Goal: Task Accomplishment & Management: Use online tool/utility

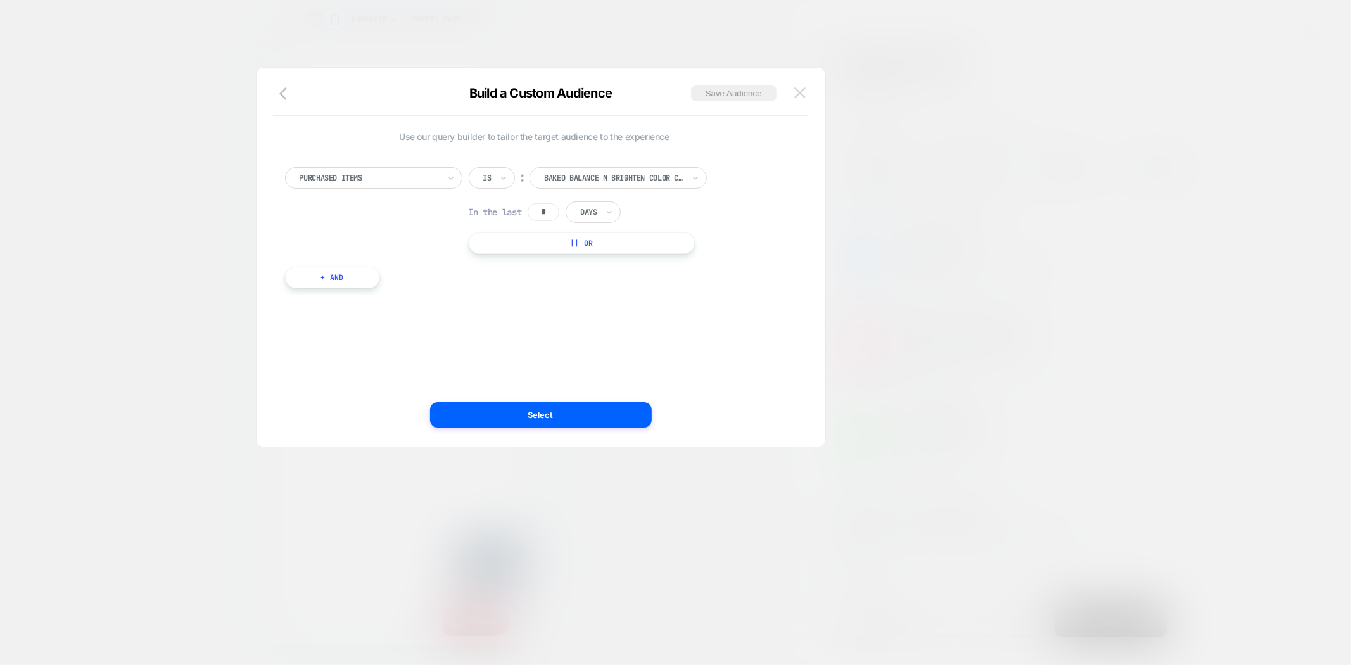
click at [800, 92] on img at bounding box center [799, 92] width 11 height 11
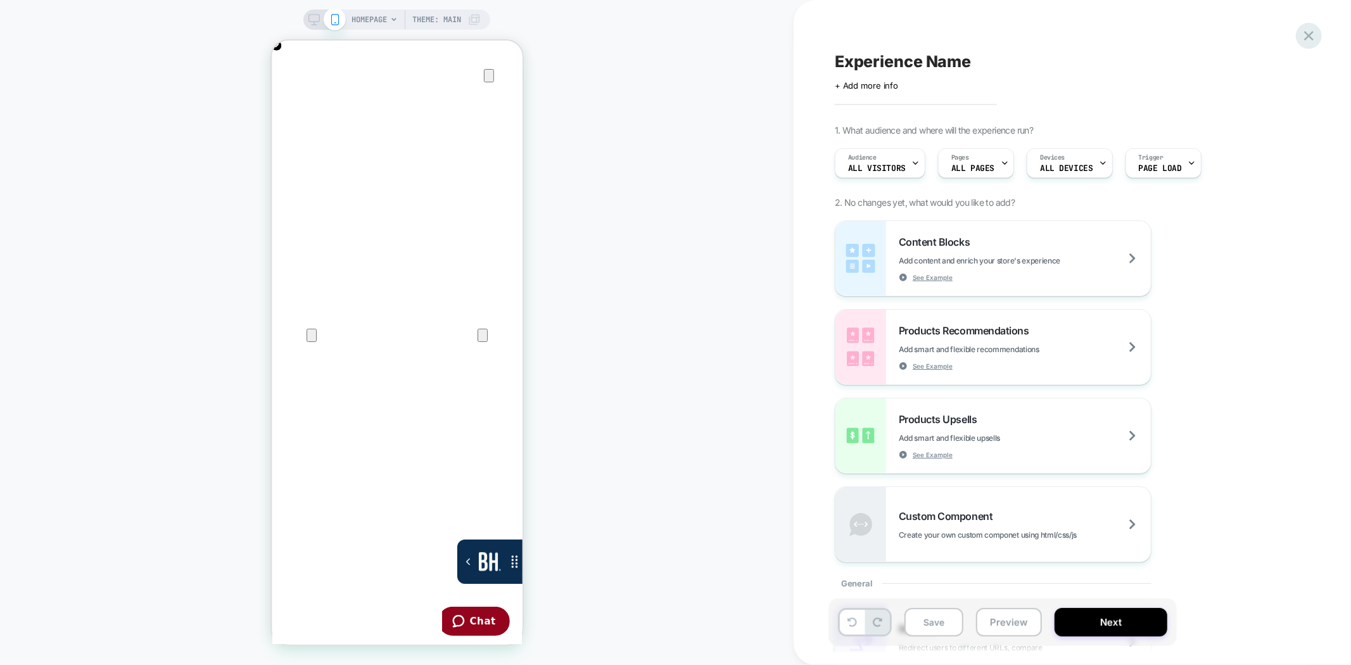
click at [1301, 30] on icon at bounding box center [1308, 35] width 17 height 17
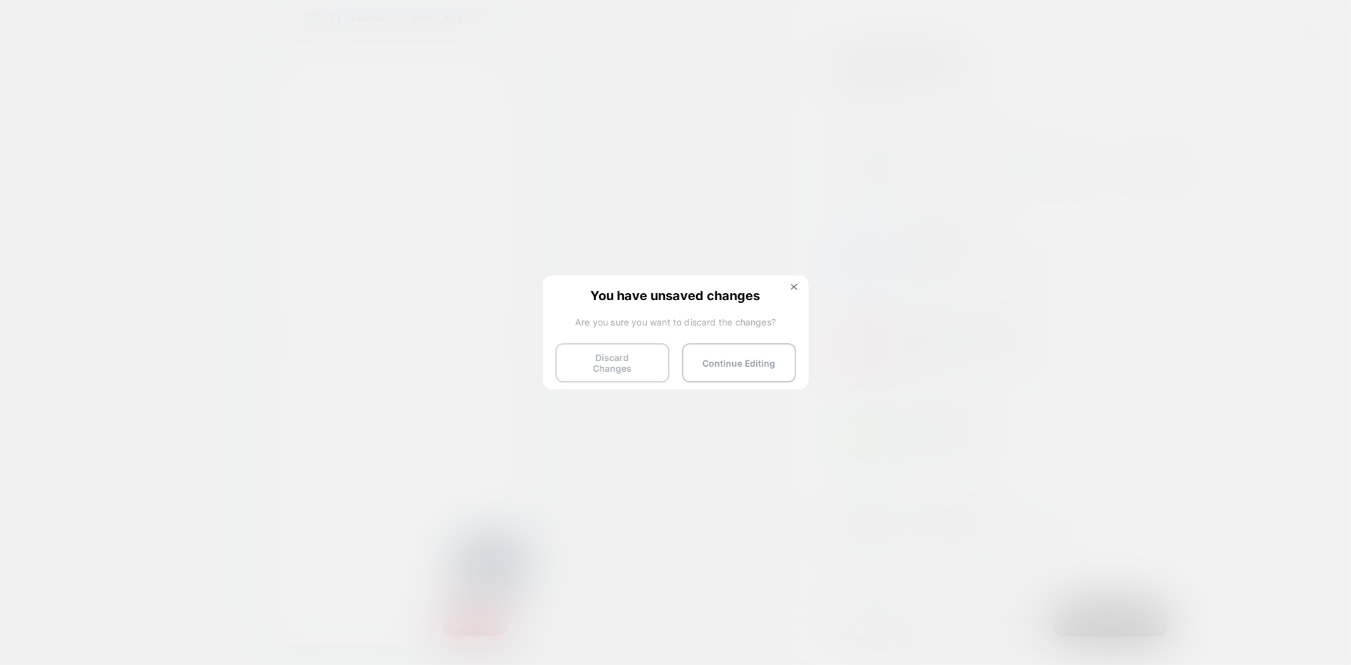
click at [625, 364] on button "Discard Changes" at bounding box center [612, 362] width 114 height 39
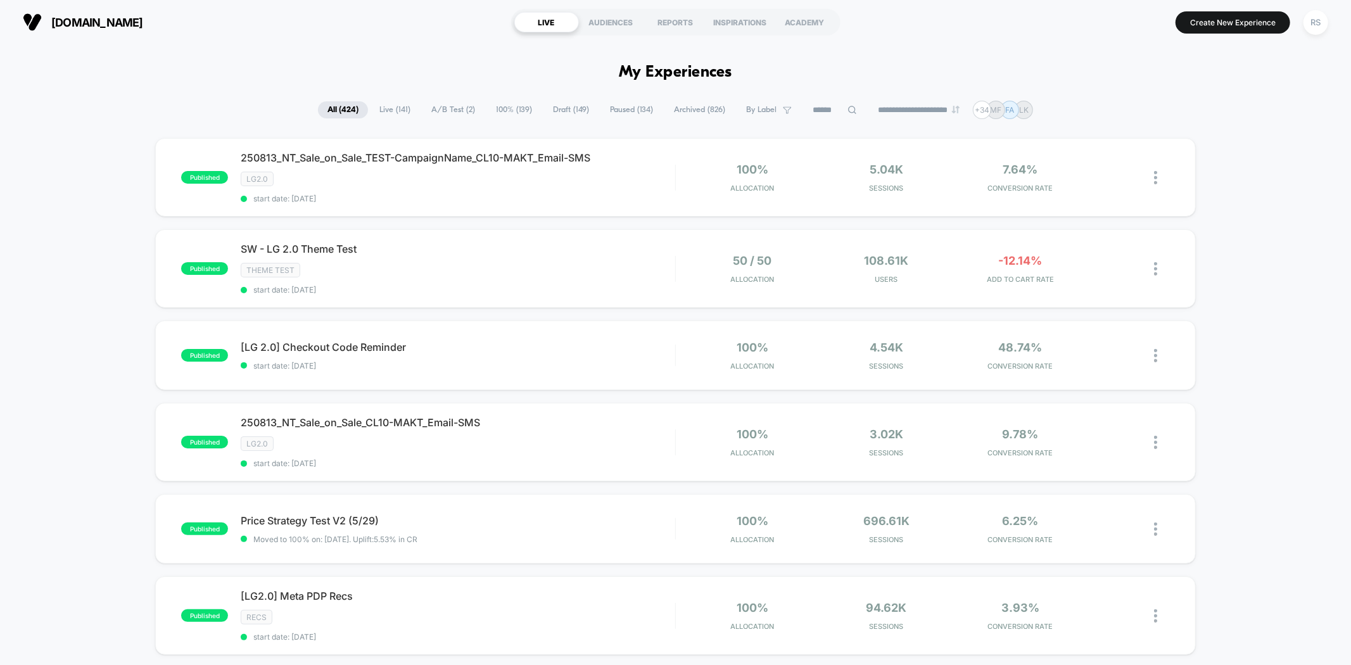
click at [809, 109] on input at bounding box center [834, 110] width 63 height 15
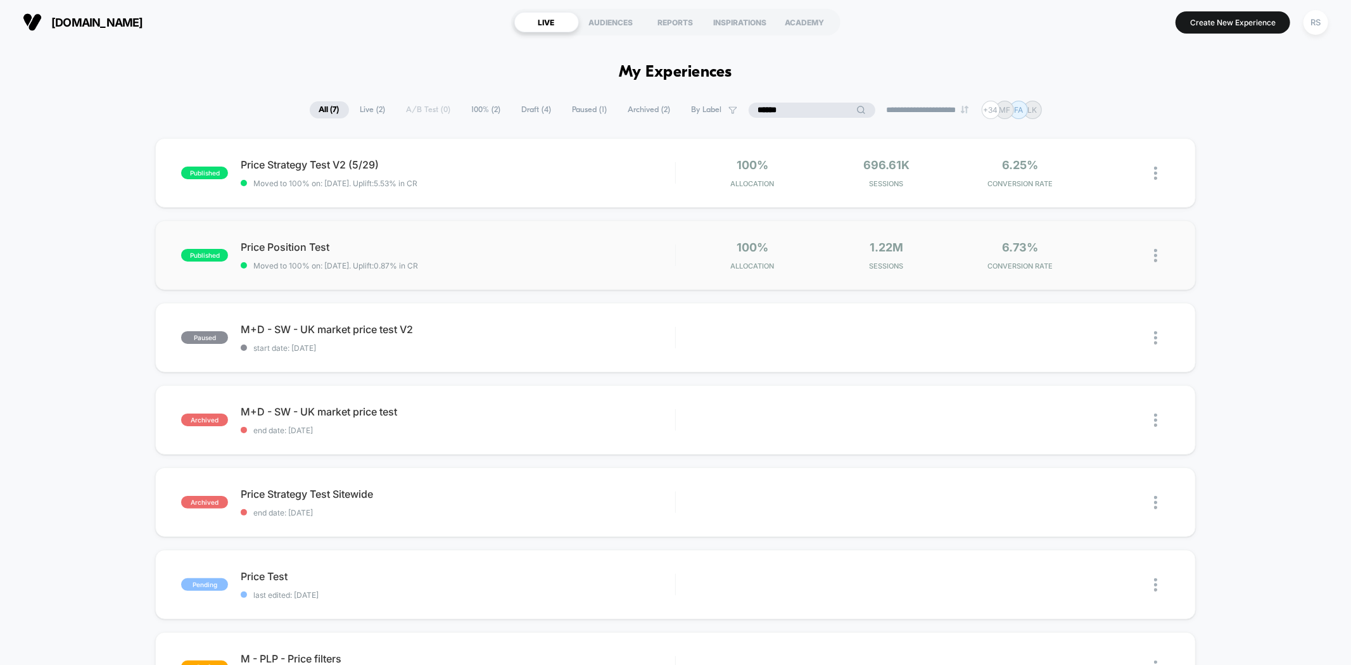
type input "*****"
click at [549, 236] on div "published Price Position Test Moved to 100% on: [DATE] . Uplift: 0.87% in CR 10…" at bounding box center [675, 255] width 1040 height 70
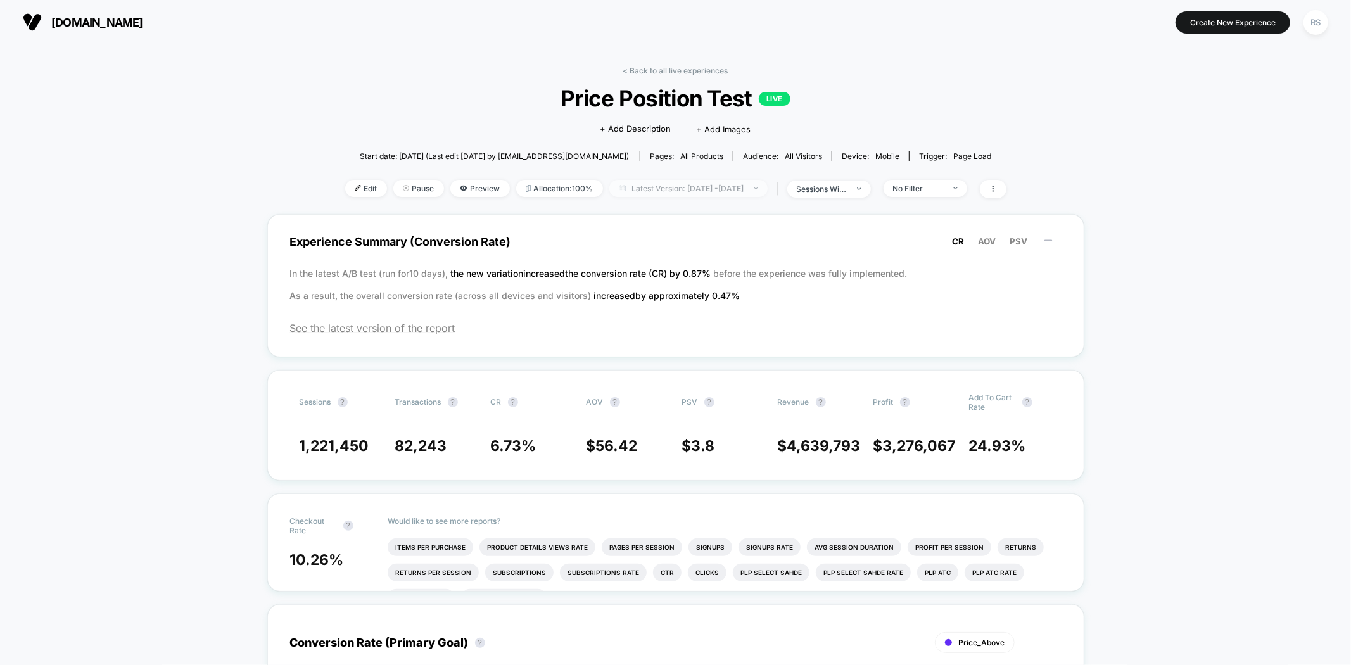
click at [714, 191] on span "Latest Version: [DATE] - [DATE]" at bounding box center [688, 188] width 158 height 17
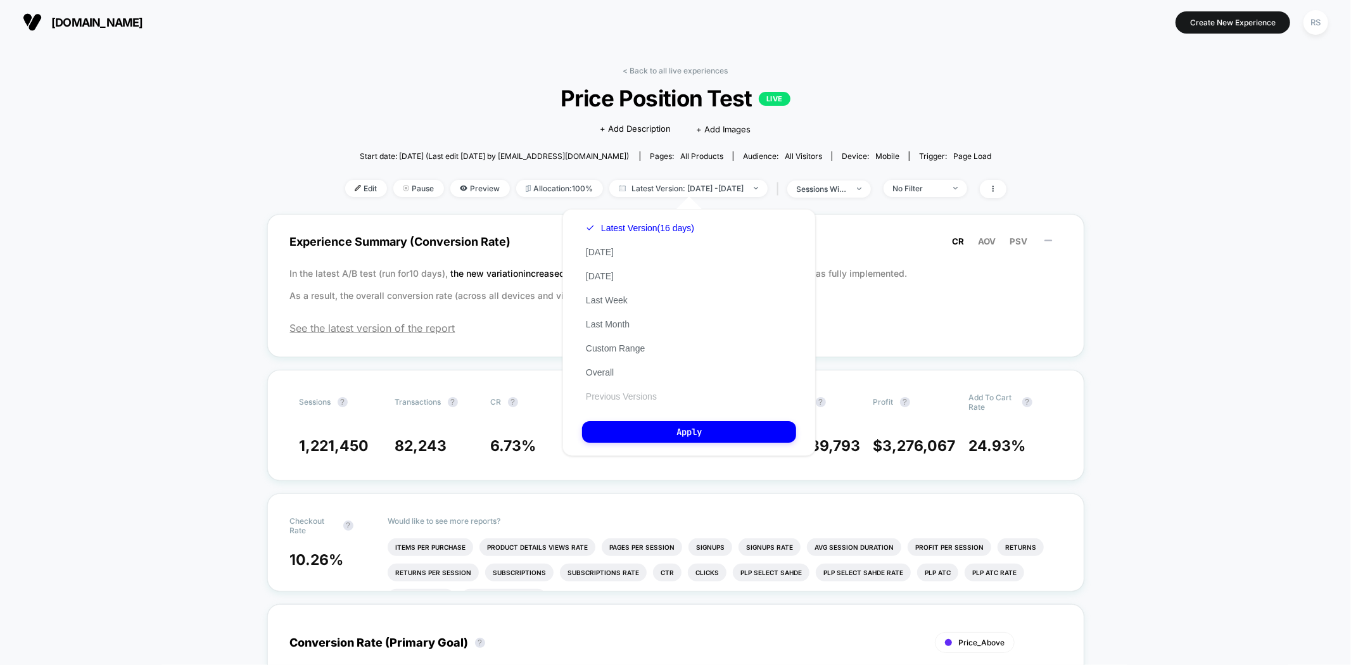
click at [640, 391] on button "Previous Versions" at bounding box center [621, 396] width 79 height 11
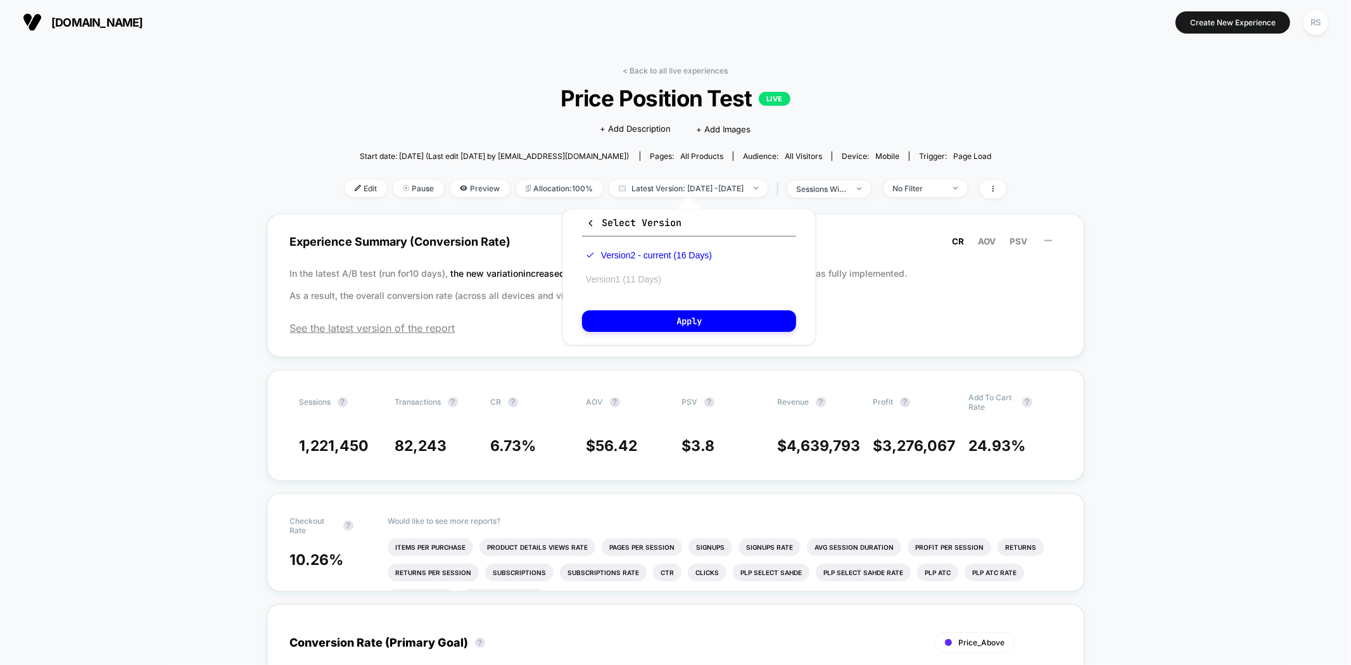
click at [653, 274] on button "Version 1 (11 Days)" at bounding box center [623, 279] width 83 height 11
click at [695, 302] on div "Select Version Version 2 - current (16 Days) Version 1 (11 Days) Apply" at bounding box center [688, 277] width 253 height 136
click at [697, 315] on button "Apply" at bounding box center [689, 321] width 214 height 22
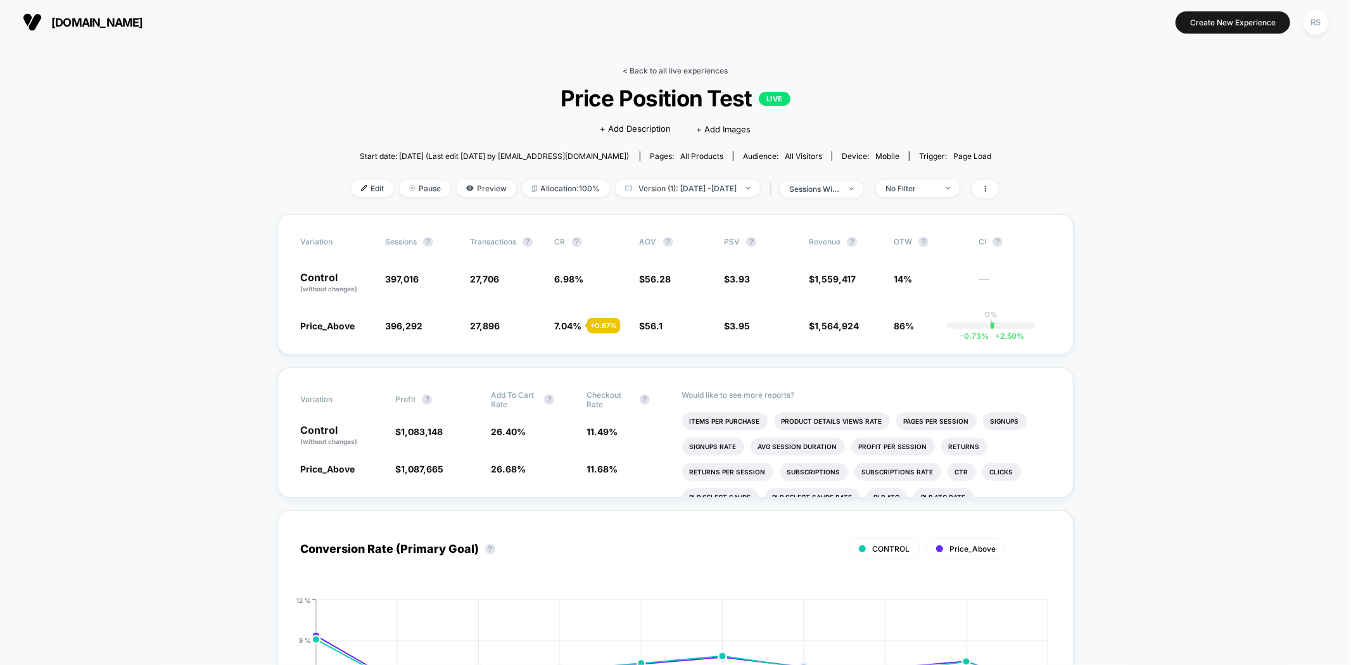
click at [711, 71] on link "< Back to all live experiences" at bounding box center [675, 71] width 105 height 10
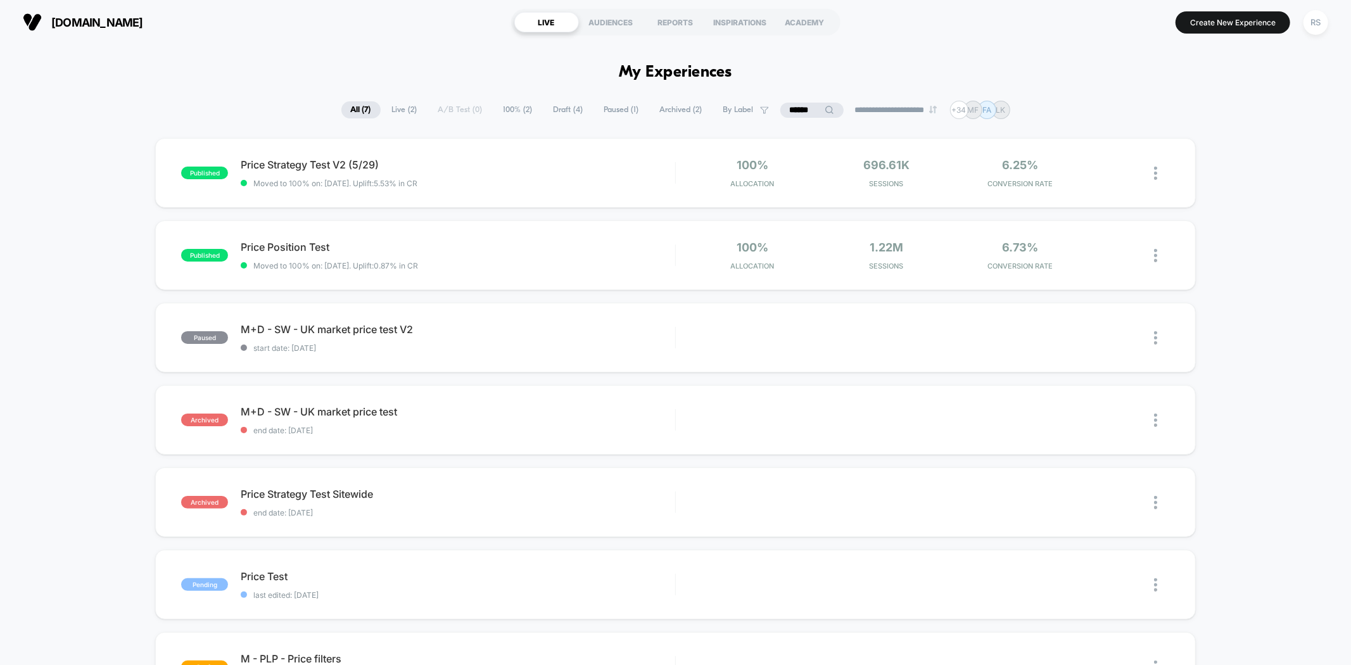
click at [800, 111] on input "*****" at bounding box center [811, 110] width 63 height 15
click at [800, 111] on input "*****" at bounding box center [812, 110] width 127 height 15
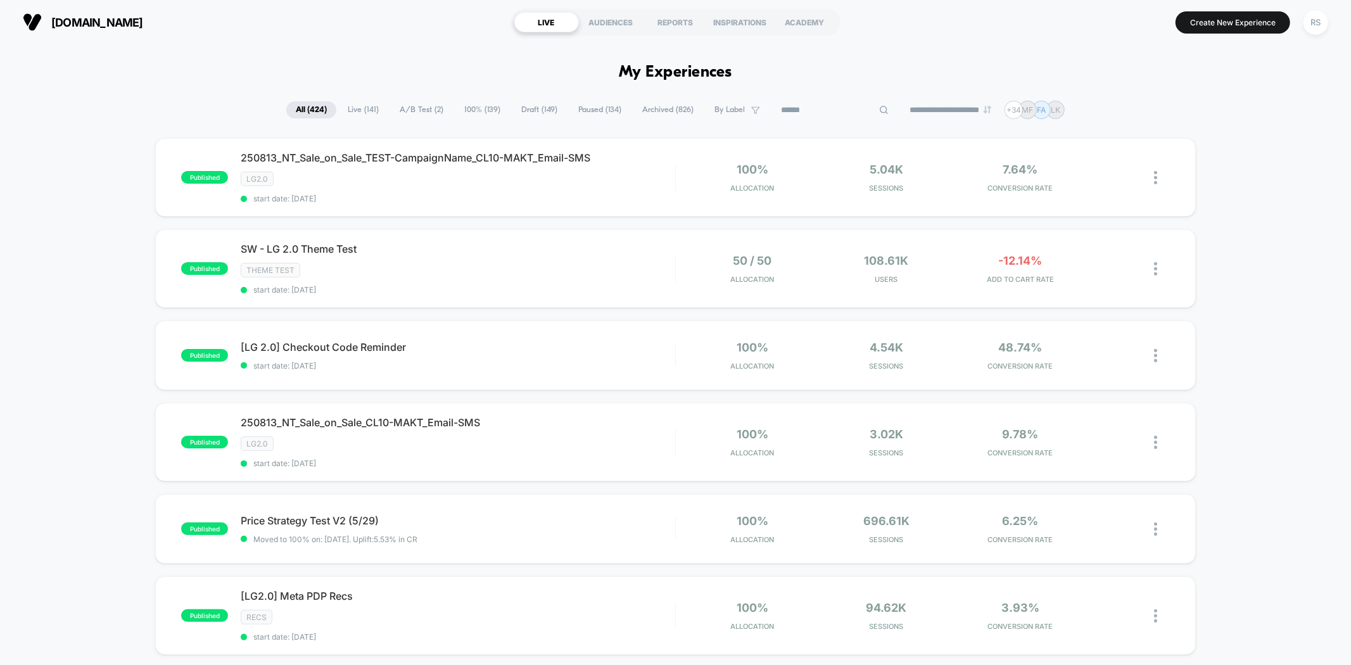
click at [456, 116] on span "100% ( 139 )" at bounding box center [482, 109] width 55 height 17
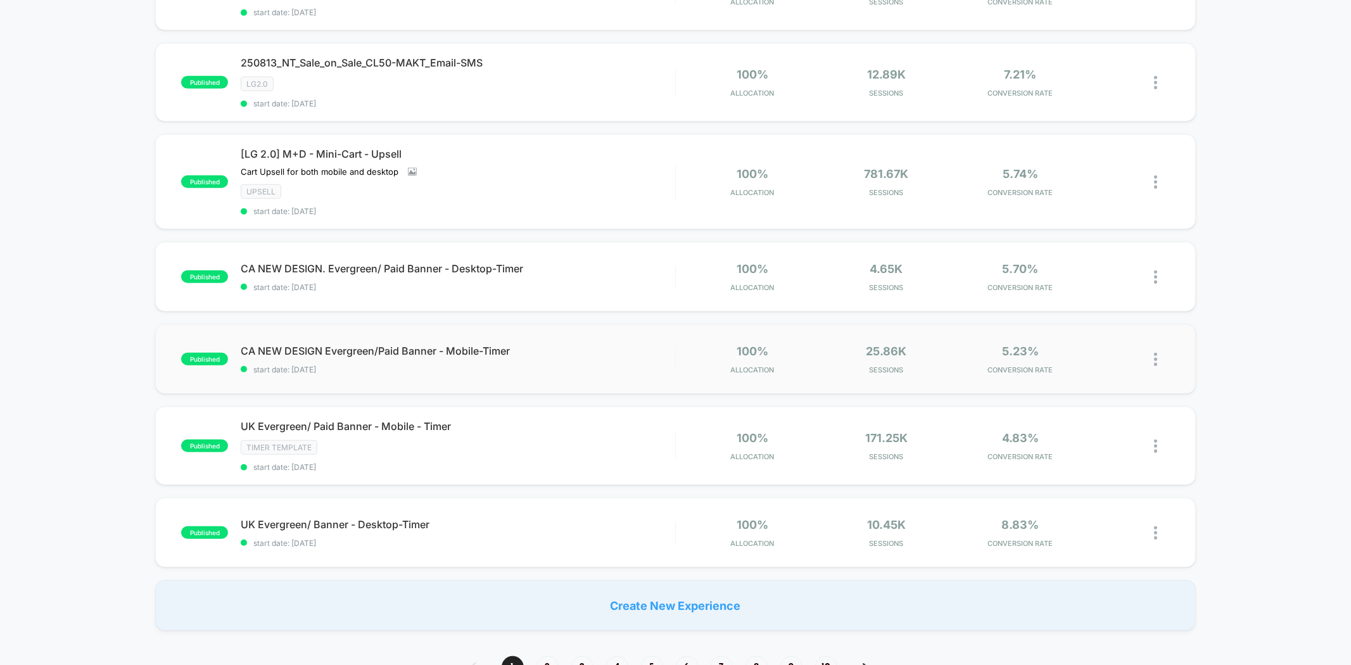
scroll to position [656, 0]
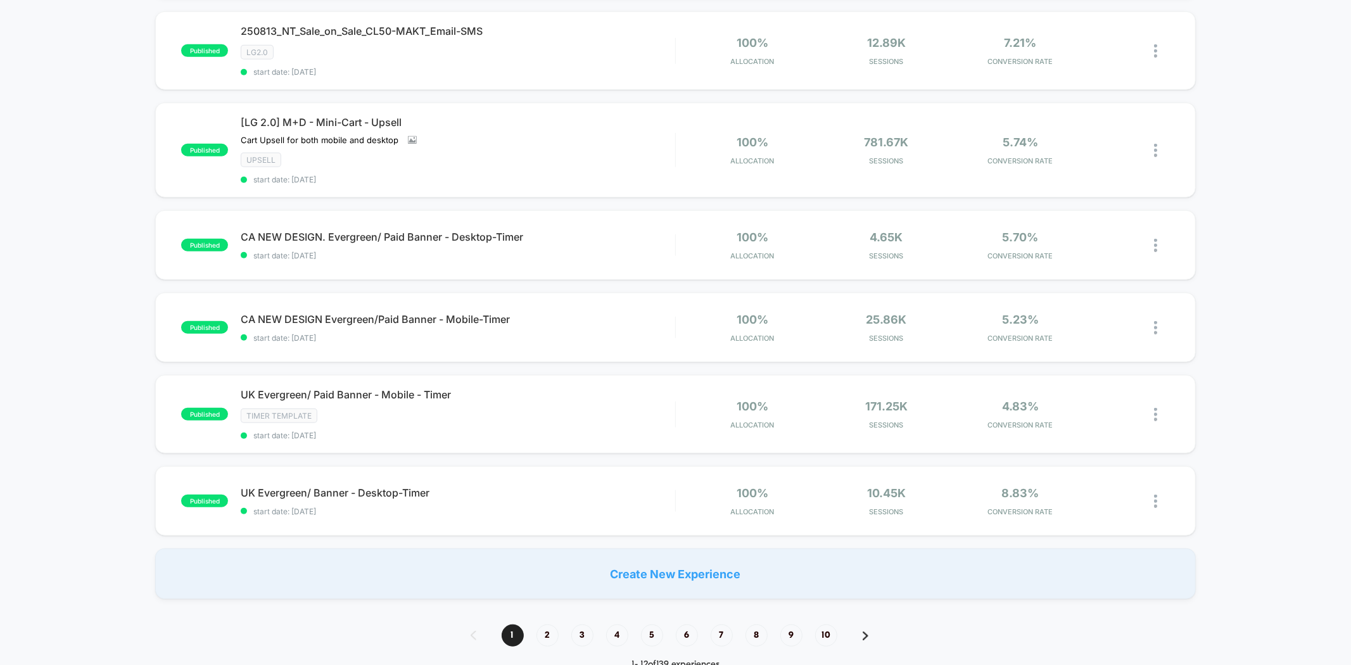
click at [540, 625] on div "1 2 3 4 5 6 7 8 9 10" at bounding box center [676, 636] width 436 height 22
click at [543, 625] on span "2" at bounding box center [547, 636] width 22 height 22
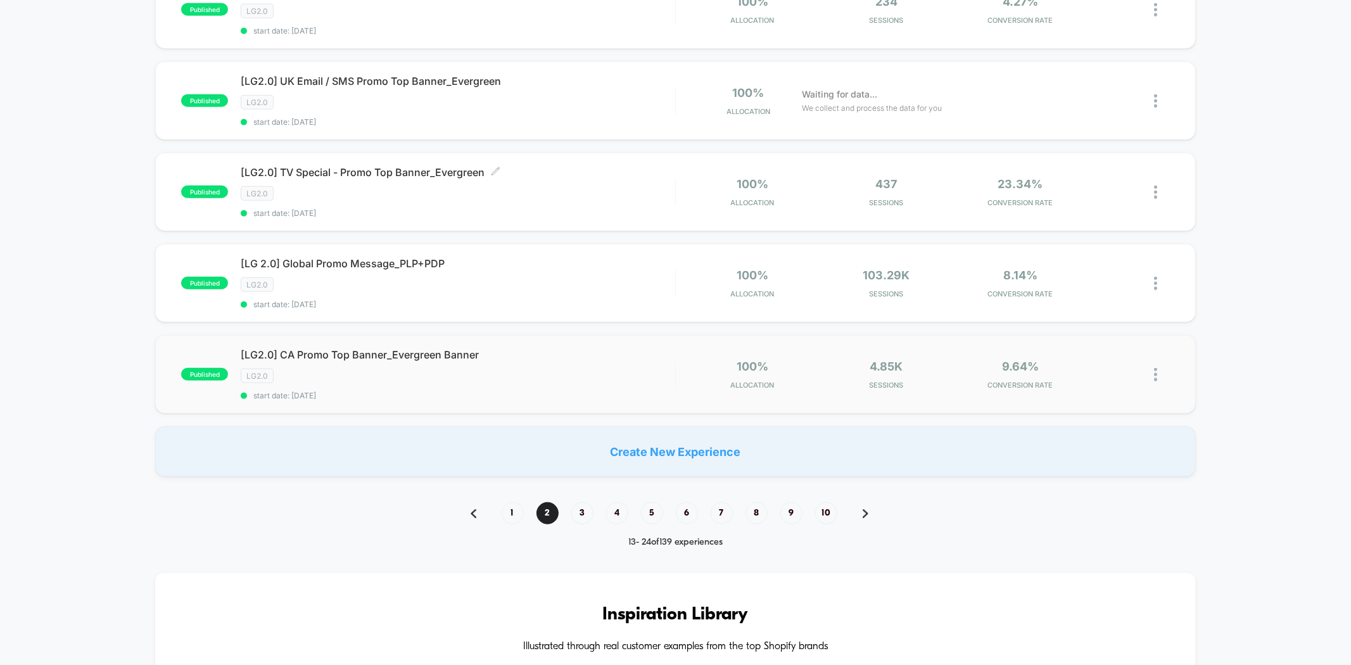
scroll to position [821, 0]
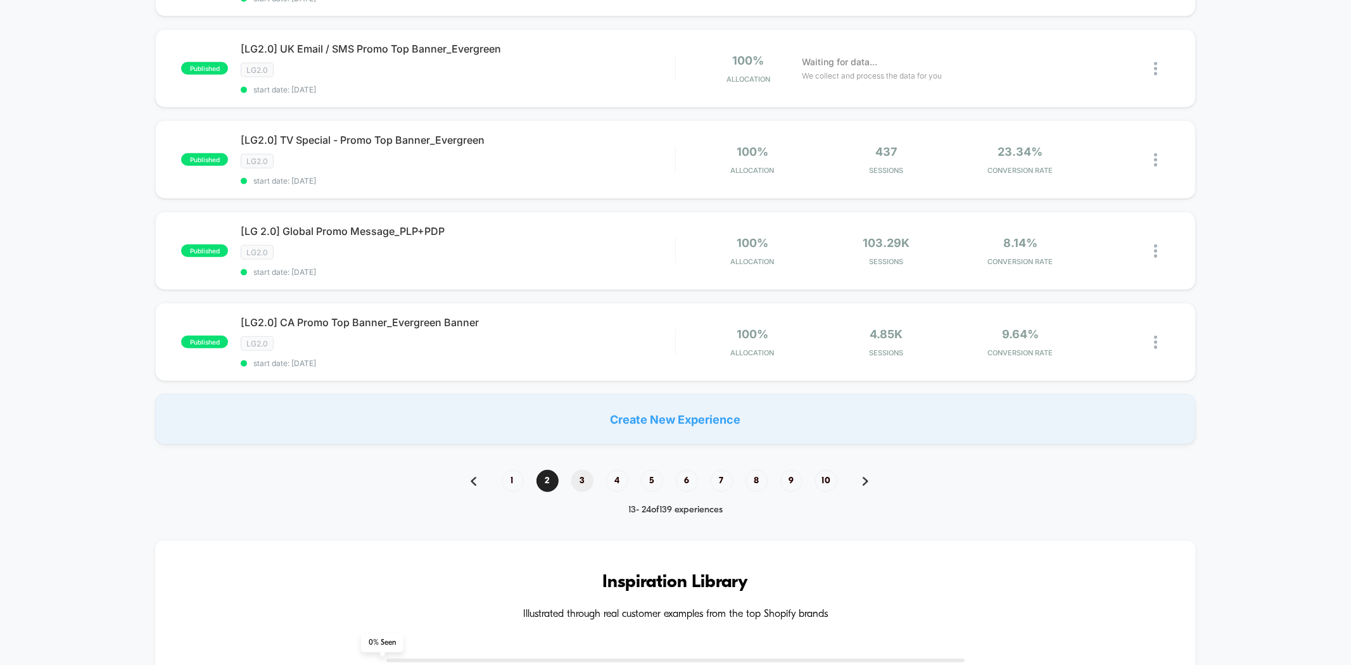
click at [585, 476] on span "3" at bounding box center [582, 481] width 22 height 22
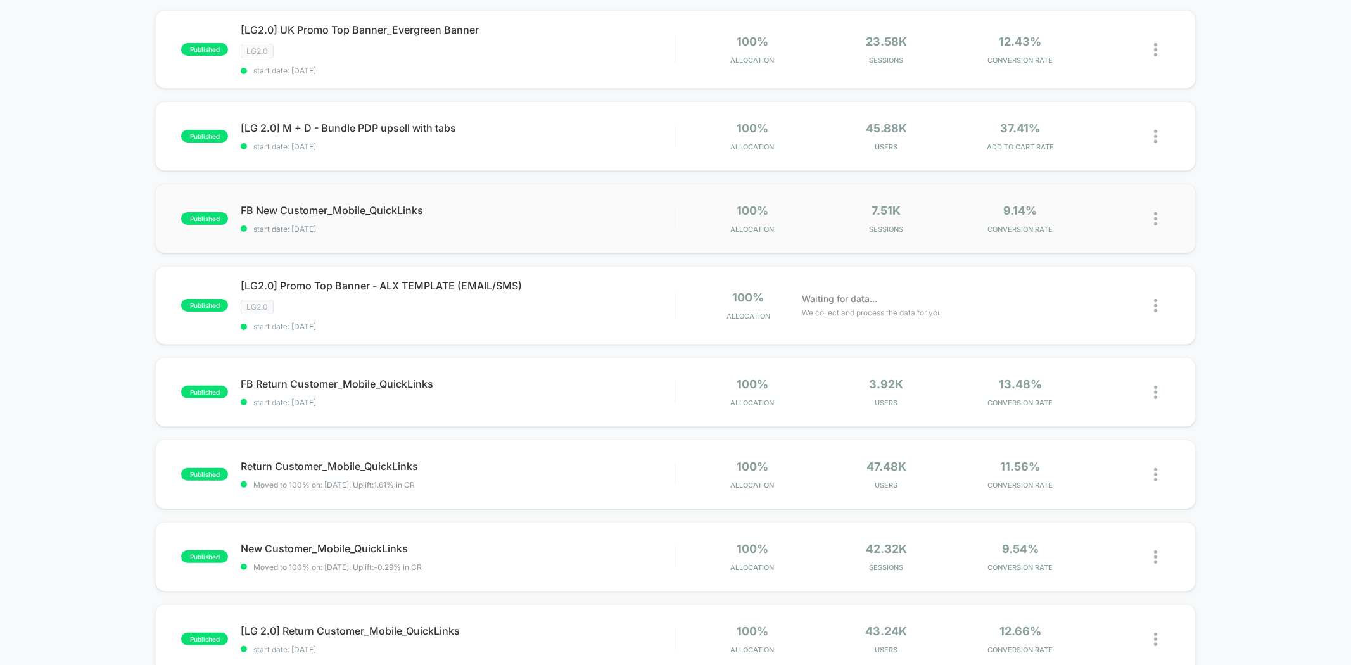
scroll to position [0, 0]
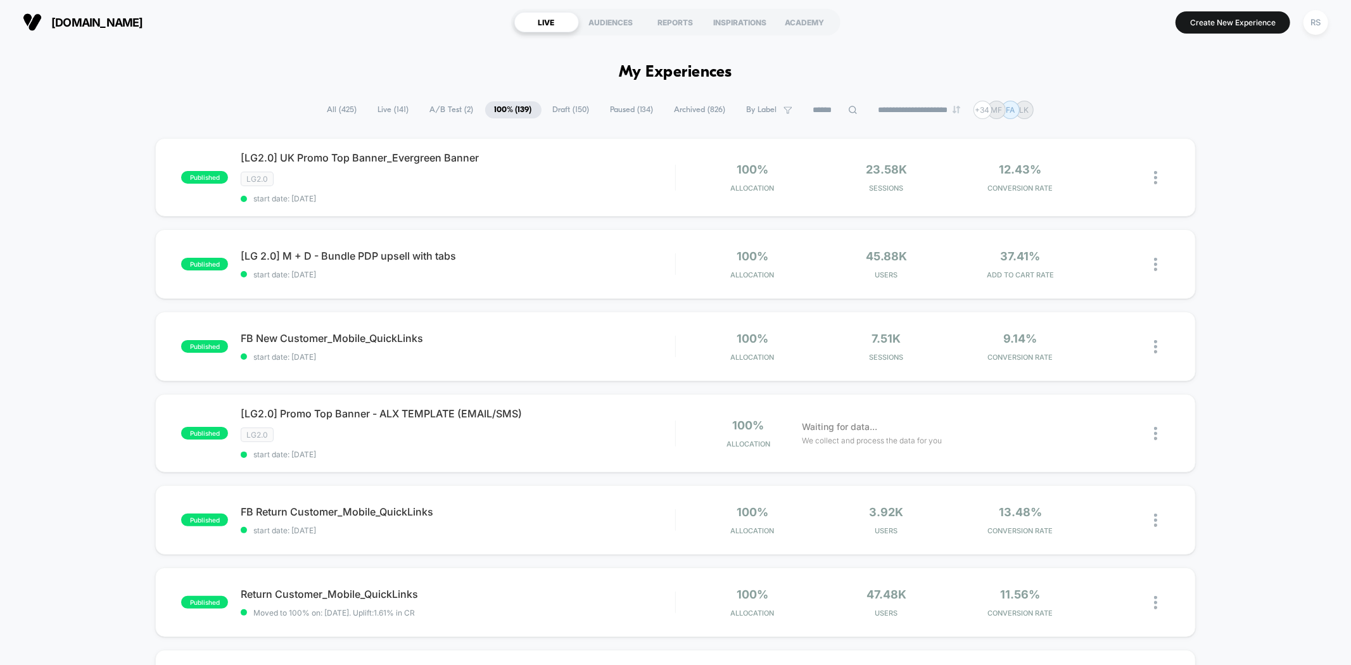
click at [343, 118] on span "All ( 425 )" at bounding box center [342, 109] width 49 height 17
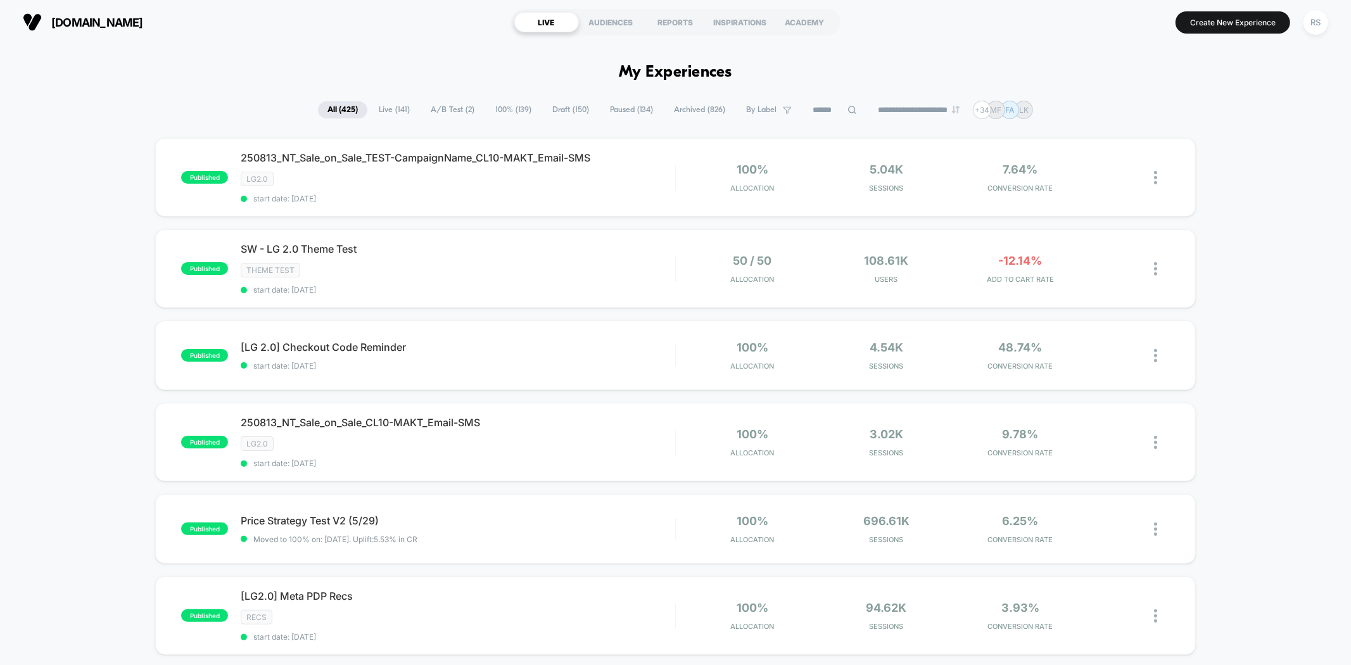
click at [821, 115] on input at bounding box center [834, 110] width 63 height 15
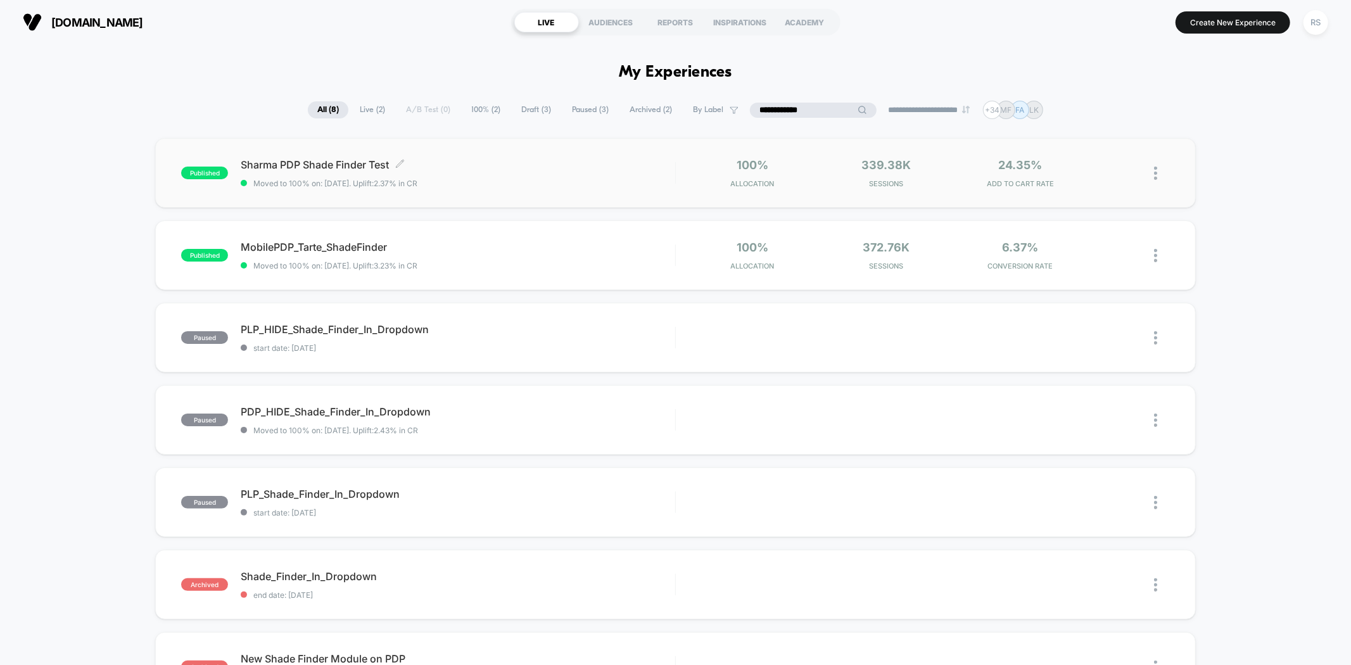
type input "**********"
click at [562, 185] on span "Moved to 100% on: [DATE] . Uplift: 2.37% in CR" at bounding box center [458, 184] width 434 height 10
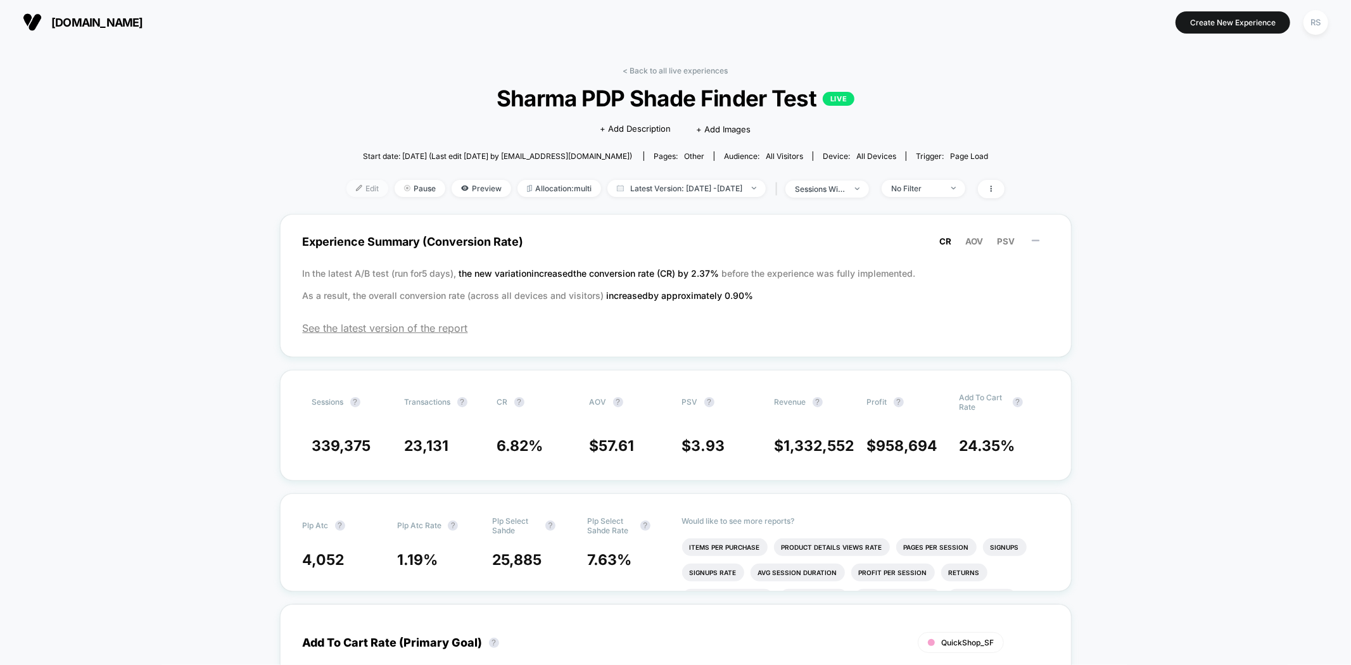
click at [346, 190] on span "Edit" at bounding box center [367, 188] width 42 height 17
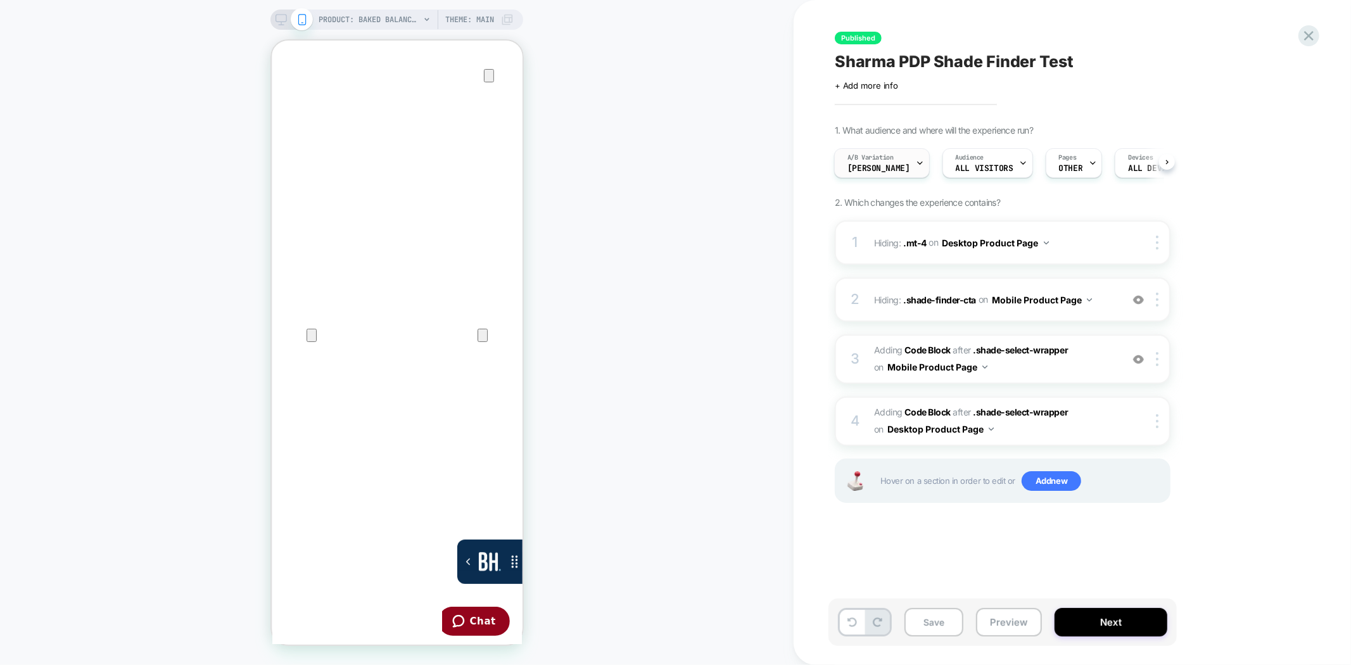
click at [868, 165] on span "[PERSON_NAME]" at bounding box center [878, 168] width 63 height 9
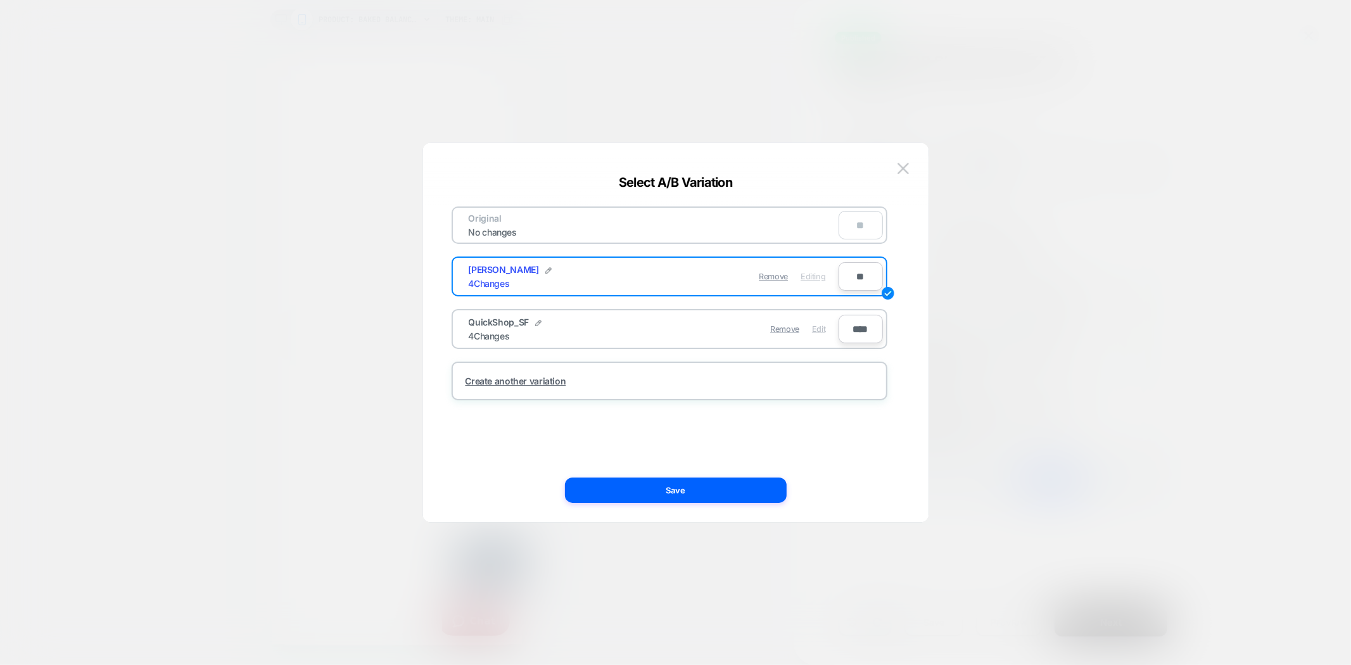
click at [824, 327] on span "Edit" at bounding box center [818, 329] width 13 height 10
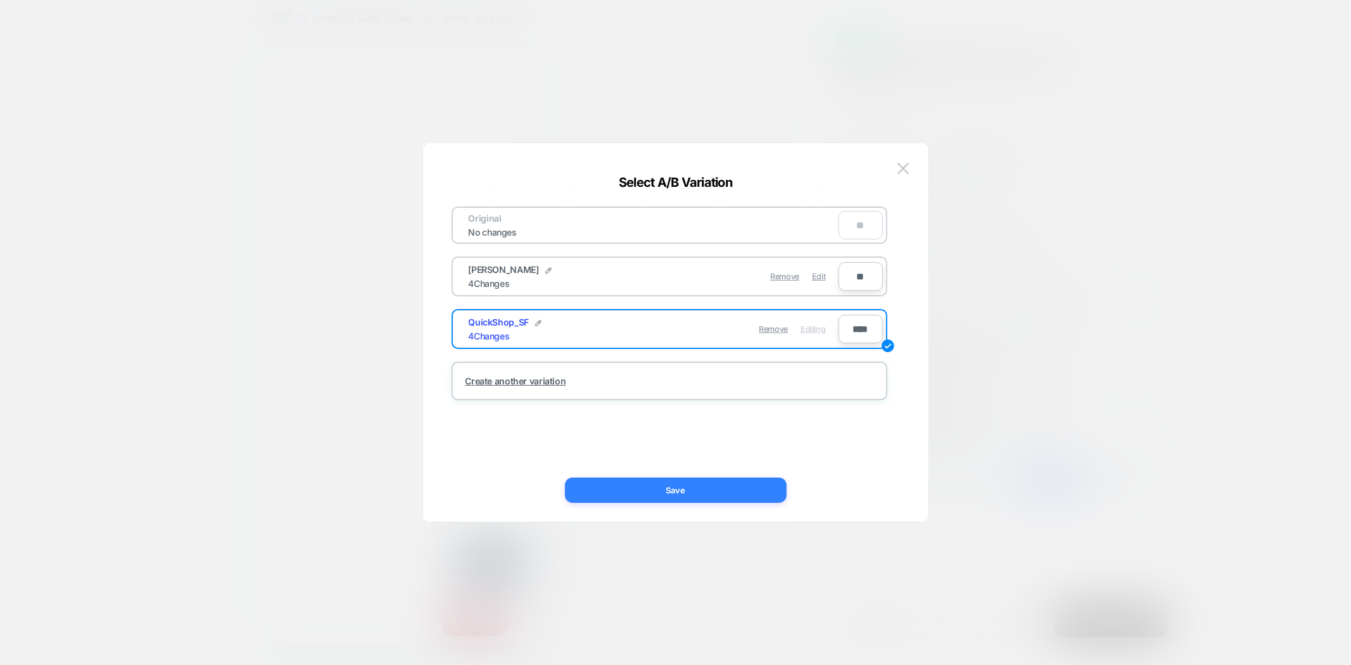
click at [756, 485] on button "Save" at bounding box center [676, 490] width 222 height 25
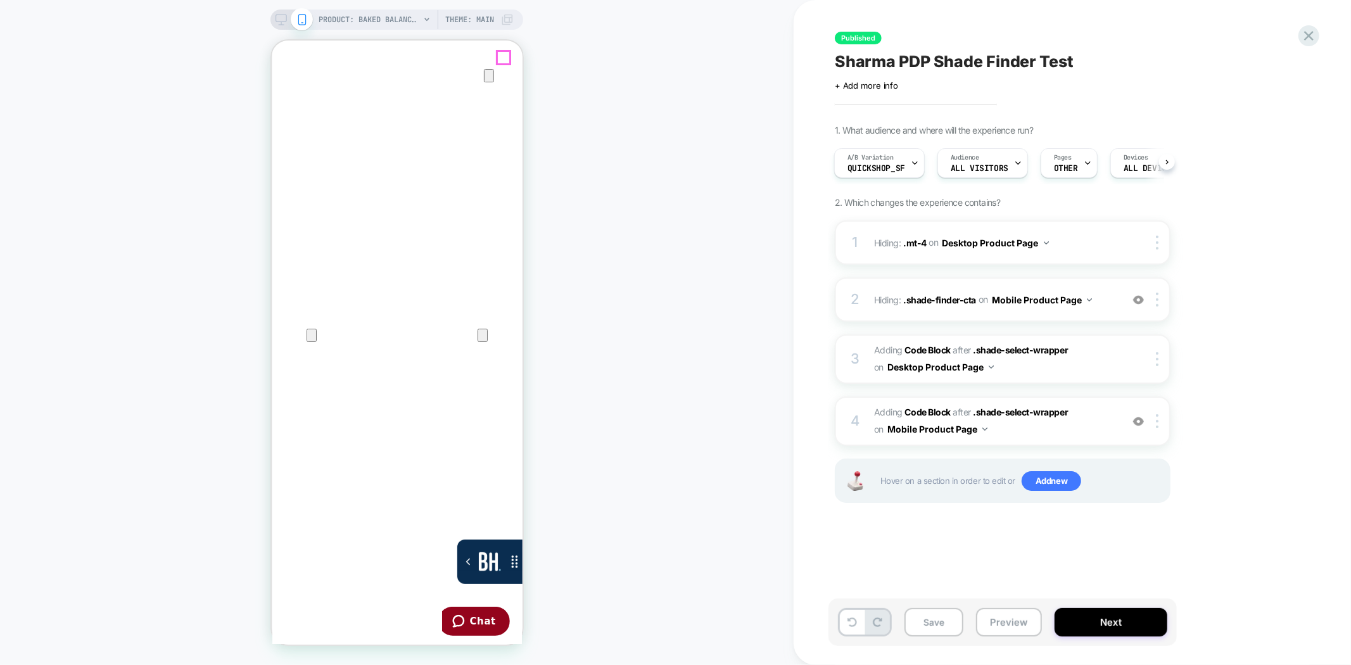
click at [291, 93] on icon "Close" at bounding box center [283, 100] width 15 height 15
click at [469, 20] on span "Theme: MAIN" at bounding box center [469, 20] width 49 height 20
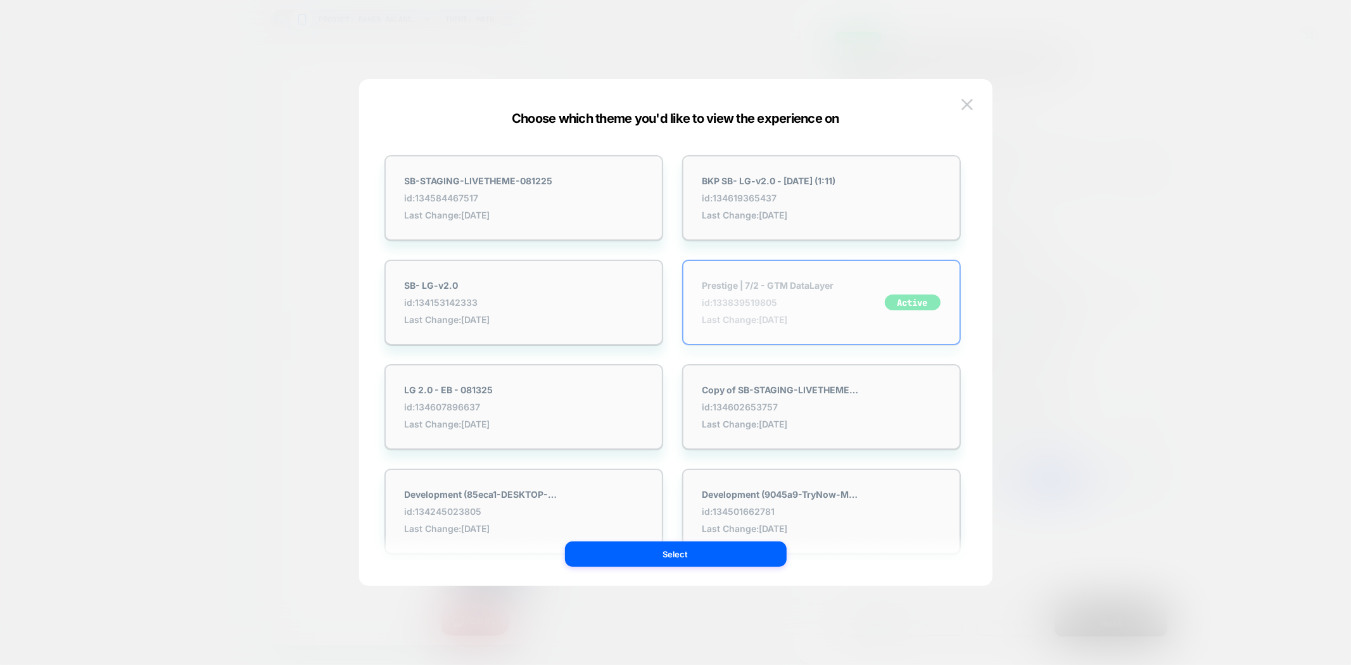
click at [745, 314] on span "Last Change: [DATE]" at bounding box center [768, 319] width 132 height 11
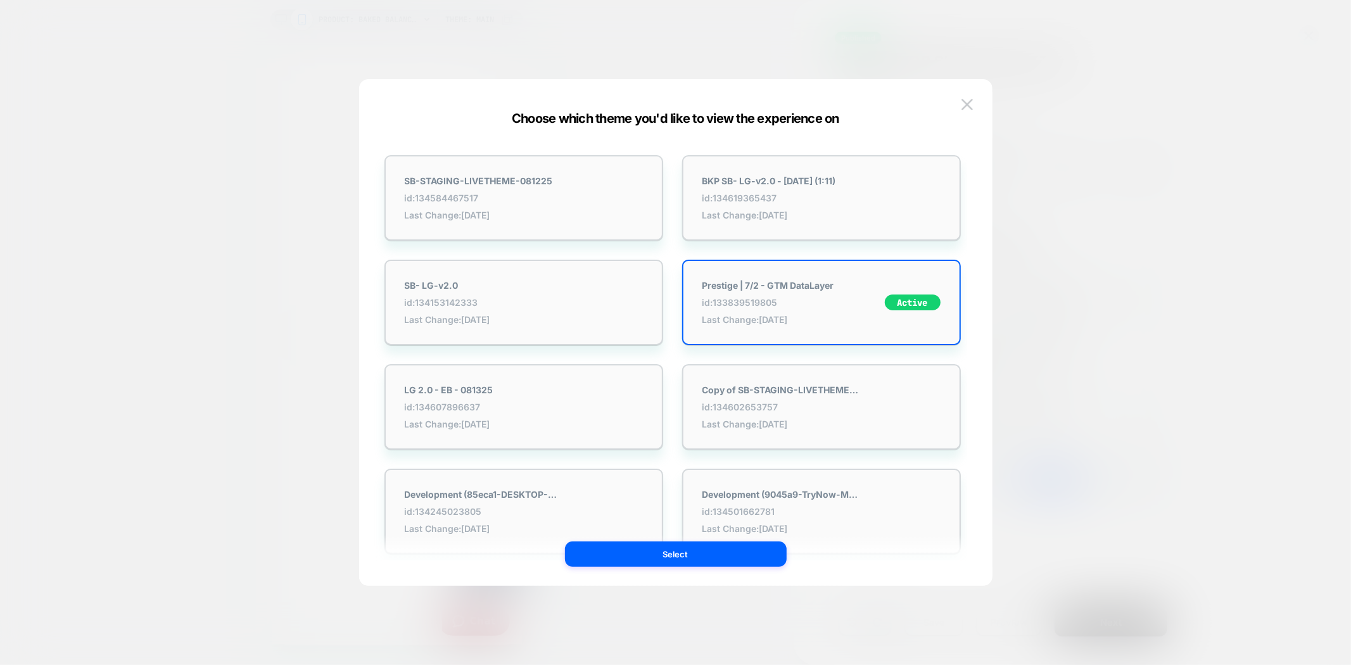
click at [136, 322] on div at bounding box center [675, 332] width 1351 height 665
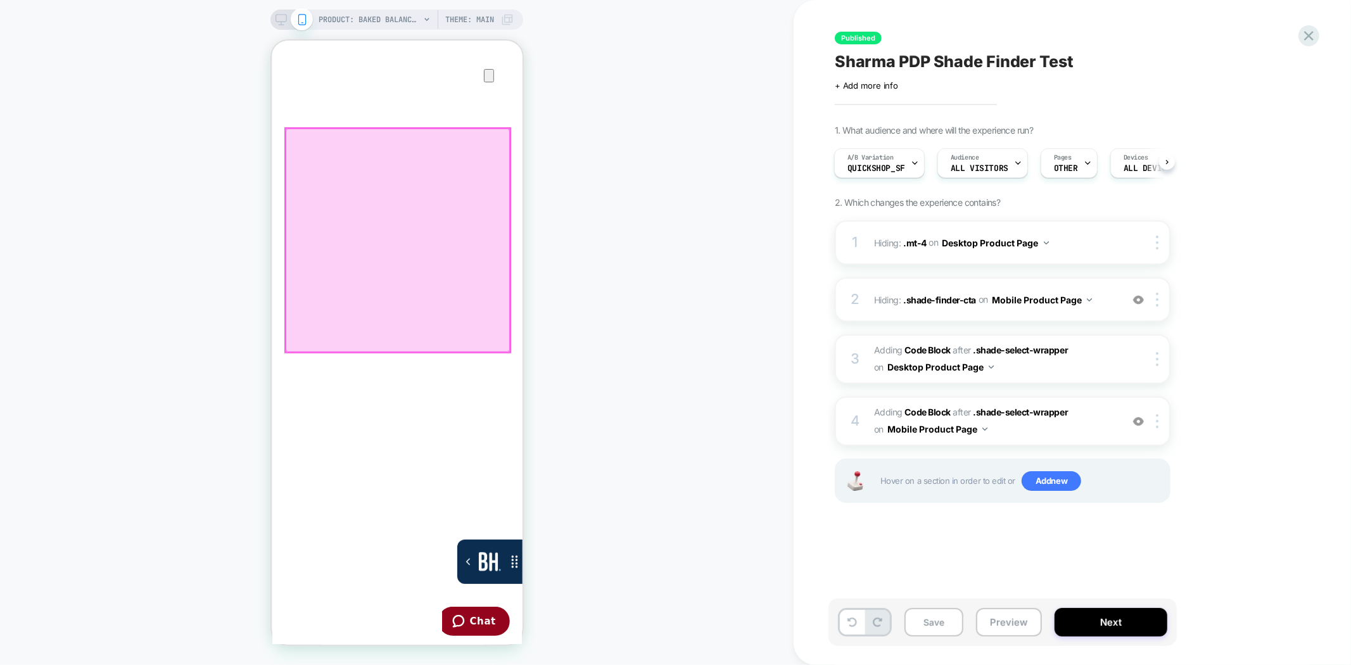
scroll to position [328, 0]
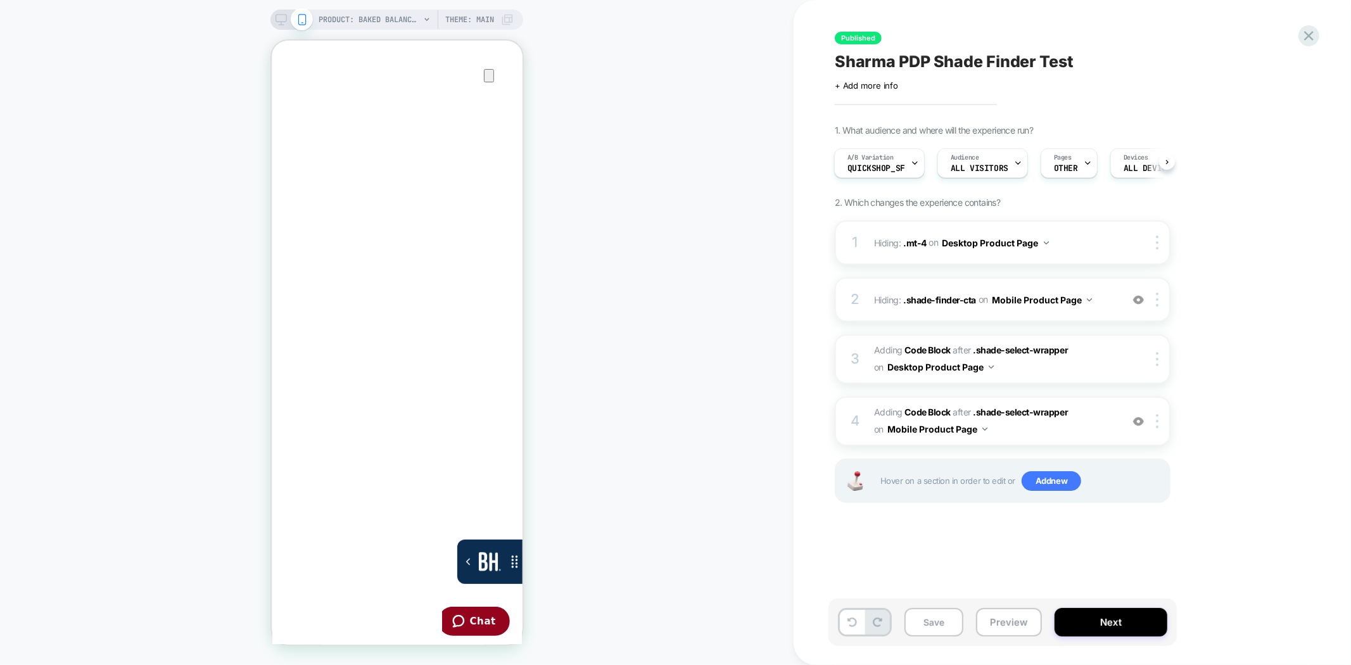
click at [488, 20] on span "Theme: MAIN" at bounding box center [469, 20] width 49 height 20
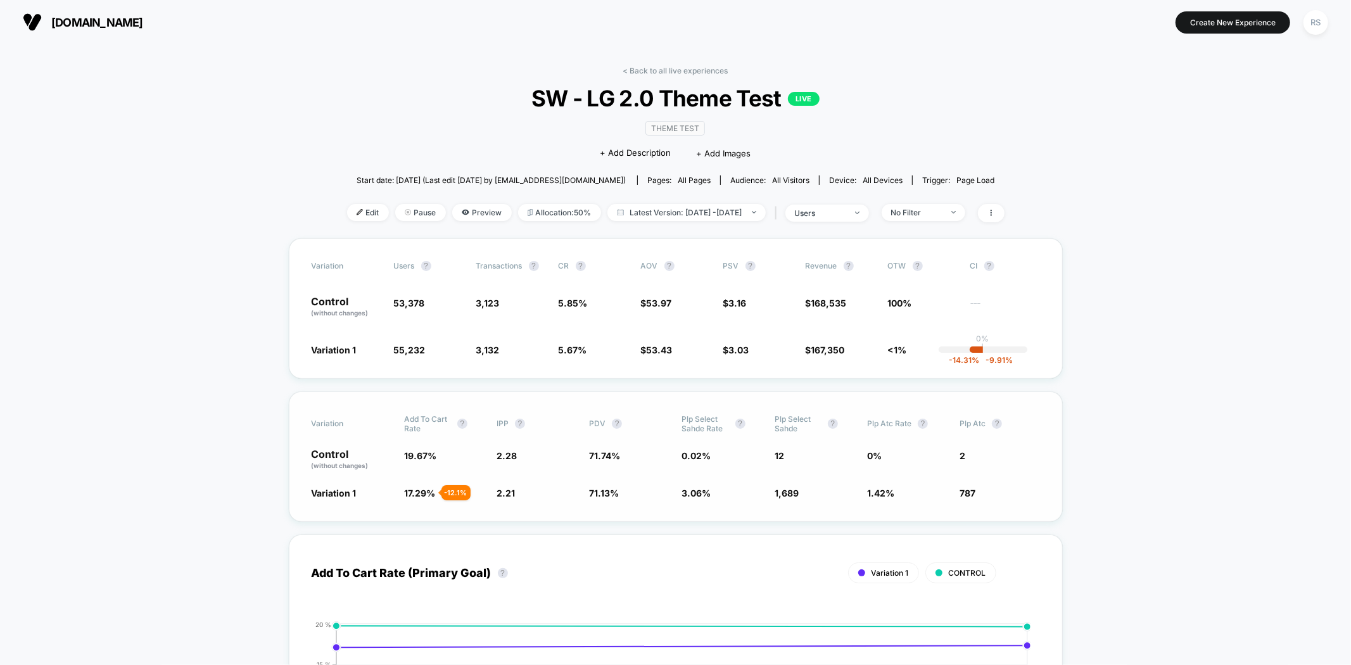
click at [976, 426] on span "Plp Atc" at bounding box center [973, 424] width 26 height 10
click at [977, 421] on span "Plp Atc" at bounding box center [973, 424] width 26 height 10
click at [977, 419] on span "Plp Atc" at bounding box center [973, 424] width 26 height 10
click at [777, 466] on span "12" at bounding box center [815, 460] width 80 height 22
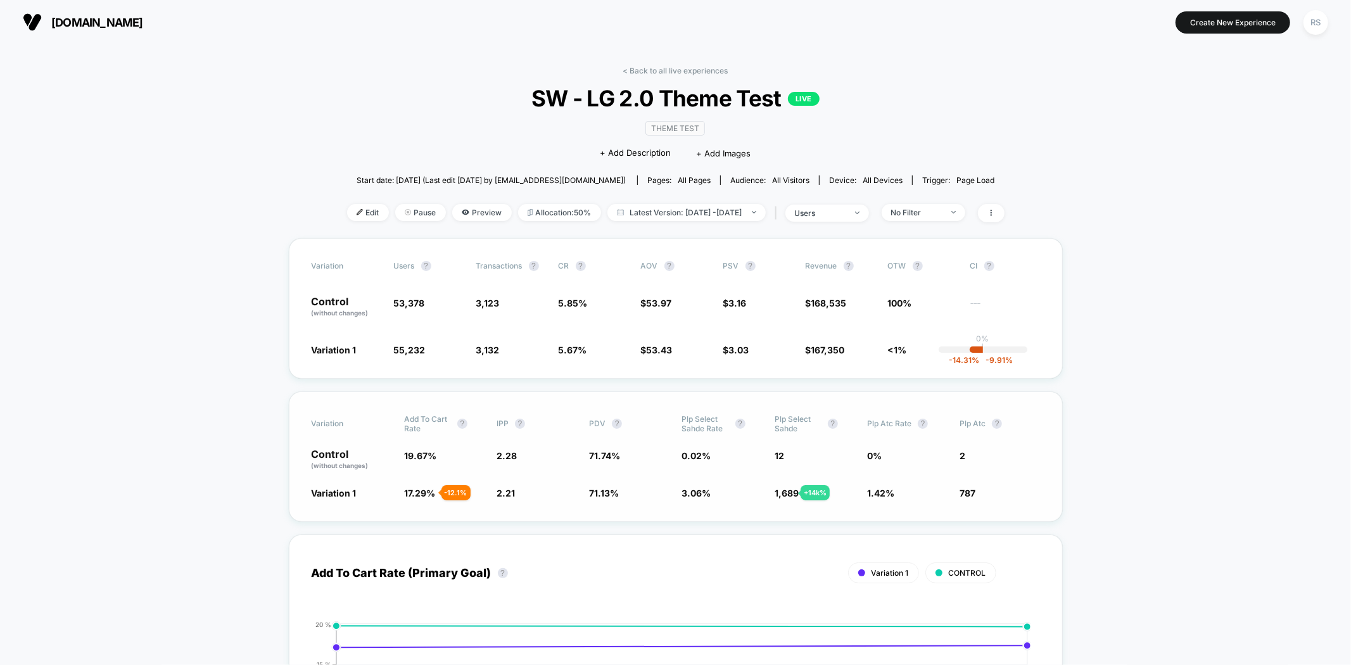
click at [786, 493] on span "1,689" at bounding box center [787, 493] width 24 height 11
click at [782, 453] on span "12" at bounding box center [780, 455] width 10 height 11
click at [934, 435] on div "Variation Add To Cart Rate ? IPP ? PDV ? Plp Select Sahde Rate ? Plp Select Sah…" at bounding box center [676, 456] width 774 height 130
drag, startPoint x: 1003, startPoint y: 530, endPoint x: 661, endPoint y: 510, distance: 343.3
click at [997, 529] on div "Add To Cart Rate (Primary Goal) ? Variation 1 CONTROL Hide 2025-08-13 2025-08-1…" at bounding box center [676, 678] width 774 height 312
